Goal: Task Accomplishment & Management: Use online tool/utility

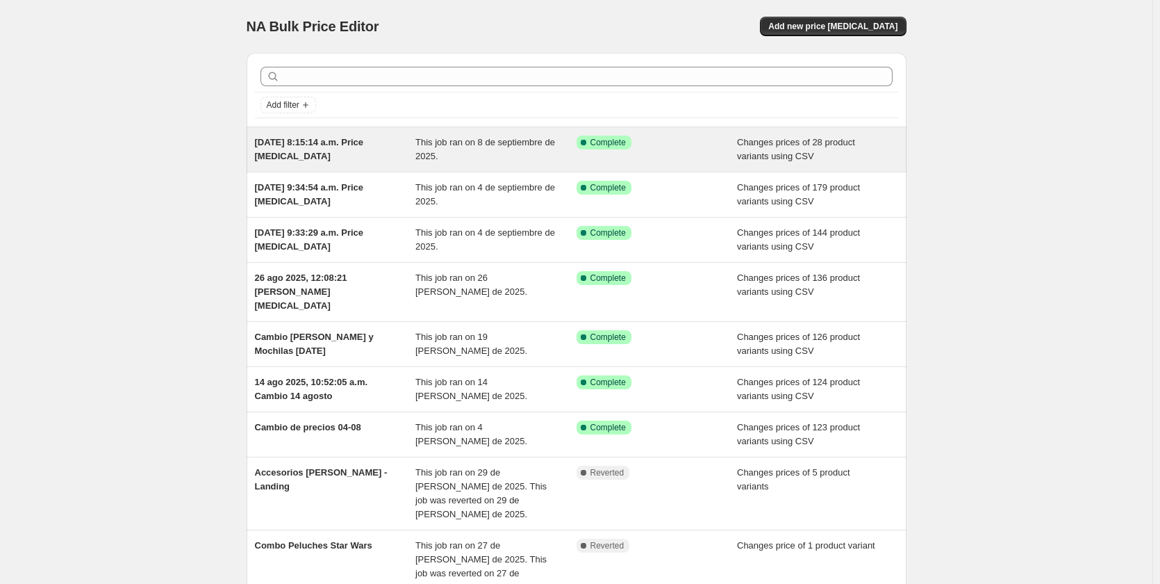
click at [338, 142] on span "[DATE] 8:15:14 a.m. Price [MEDICAL_DATA]" at bounding box center [309, 149] width 109 height 24
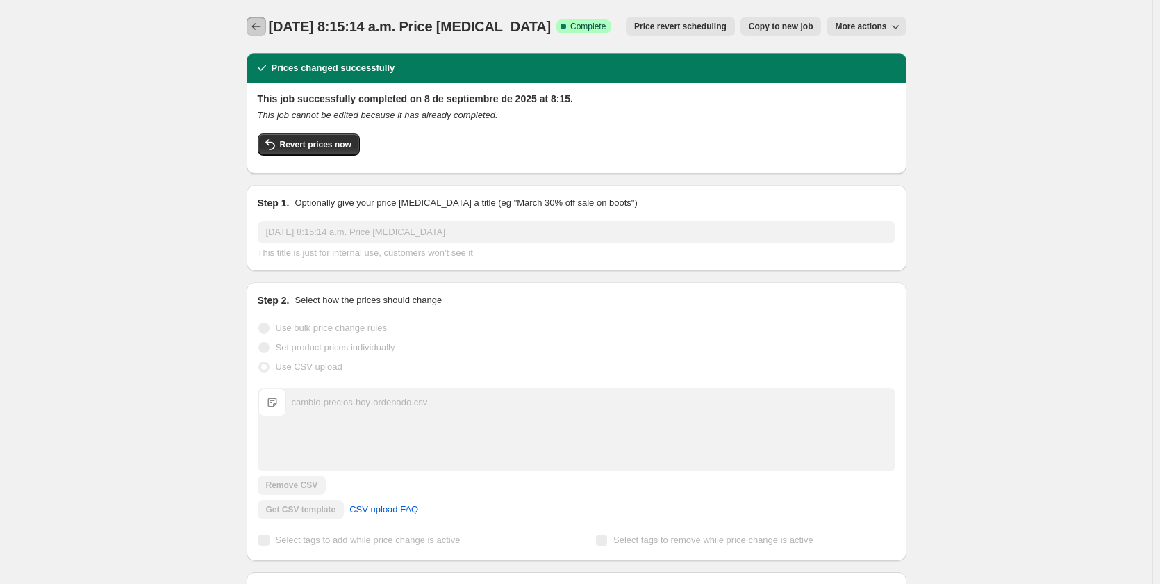
click at [258, 24] on icon "Price change jobs" at bounding box center [256, 26] width 14 height 14
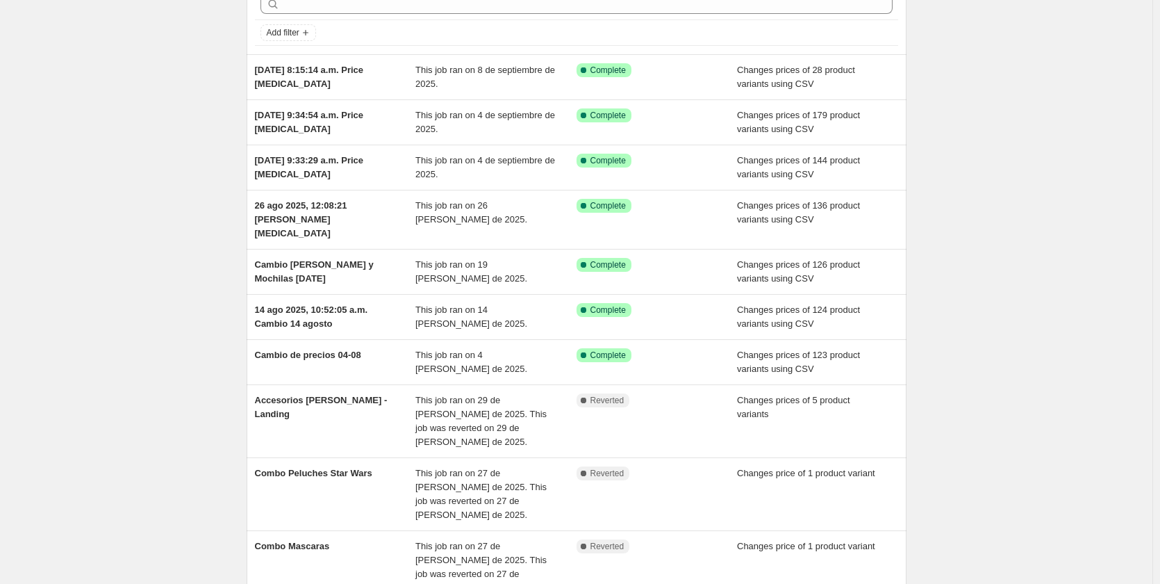
scroll to position [174, 0]
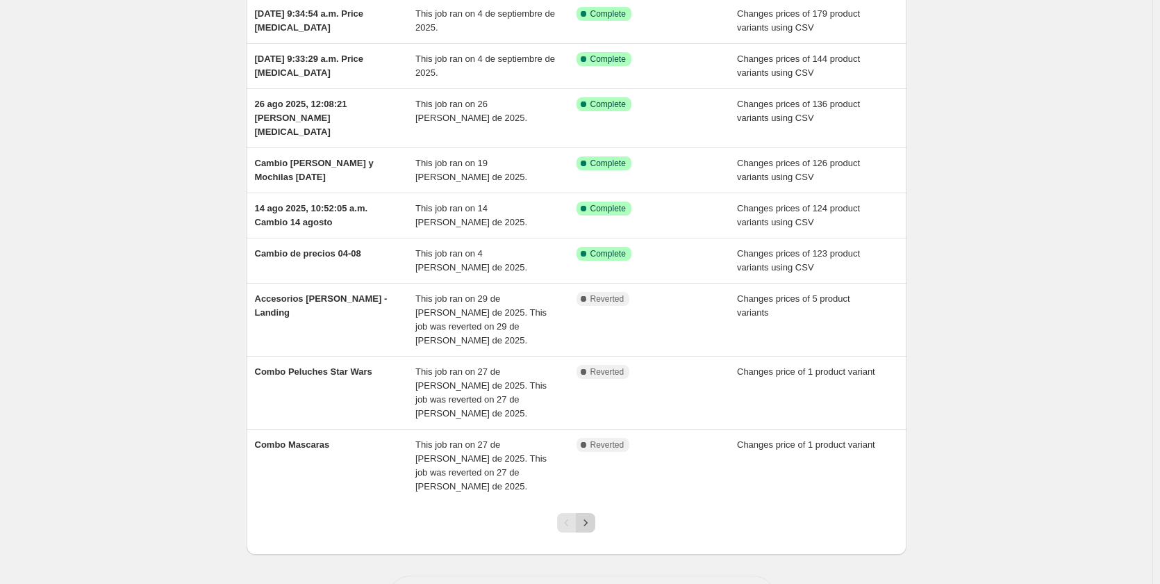
click at [586, 513] on button "Next" at bounding box center [585, 522] width 19 height 19
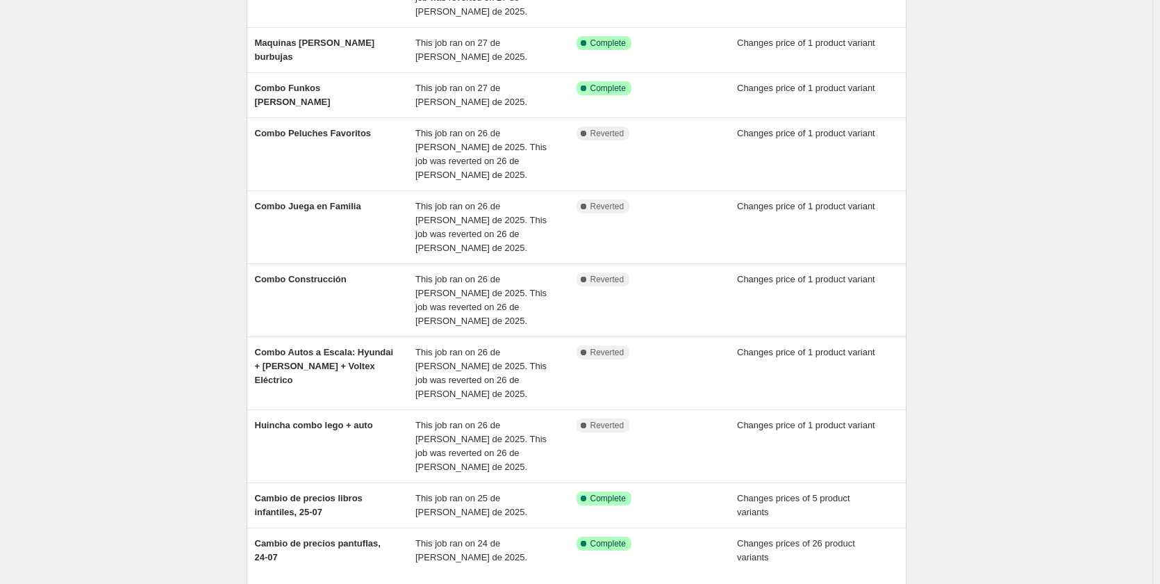
scroll to position [188, 0]
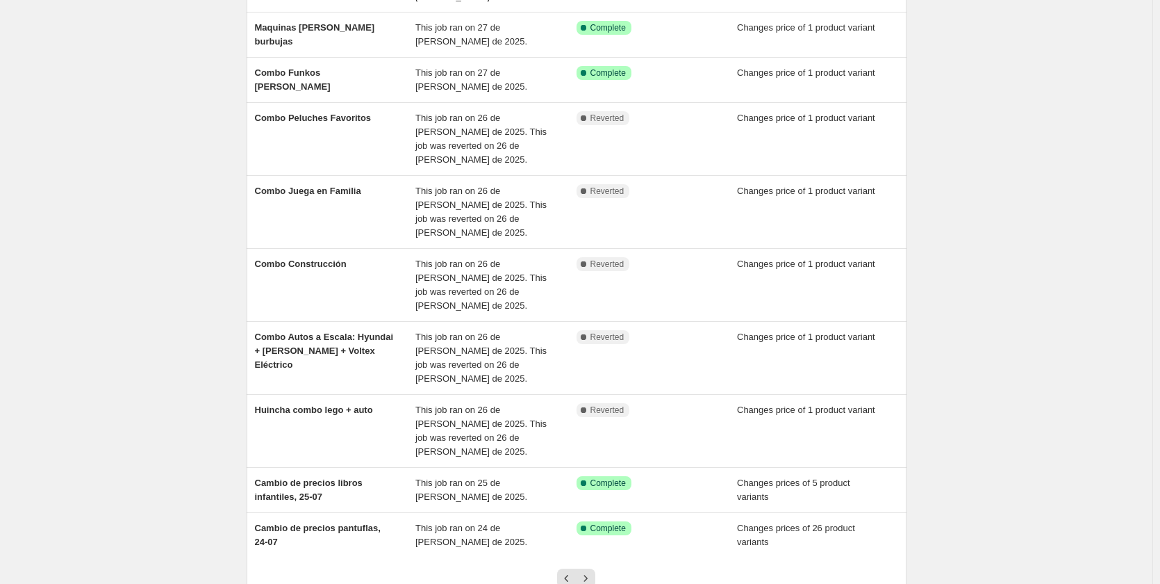
click at [595, 557] on div at bounding box center [576, 583] width 56 height 53
click at [592, 571] on icon "Next" at bounding box center [586, 578] width 14 height 14
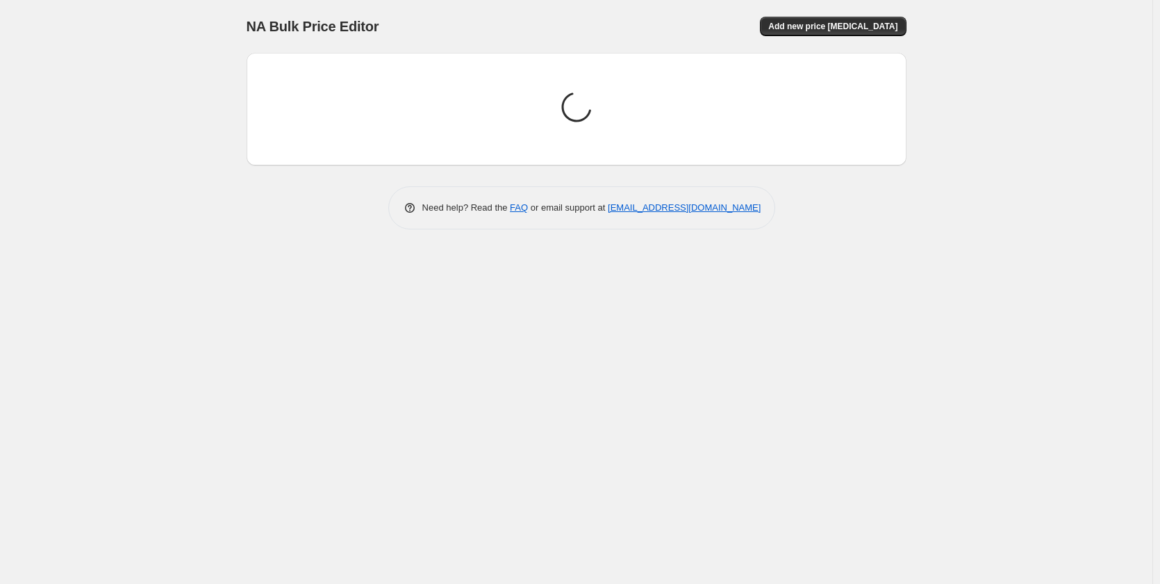
scroll to position [0, 0]
